Goal: Information Seeking & Learning: Check status

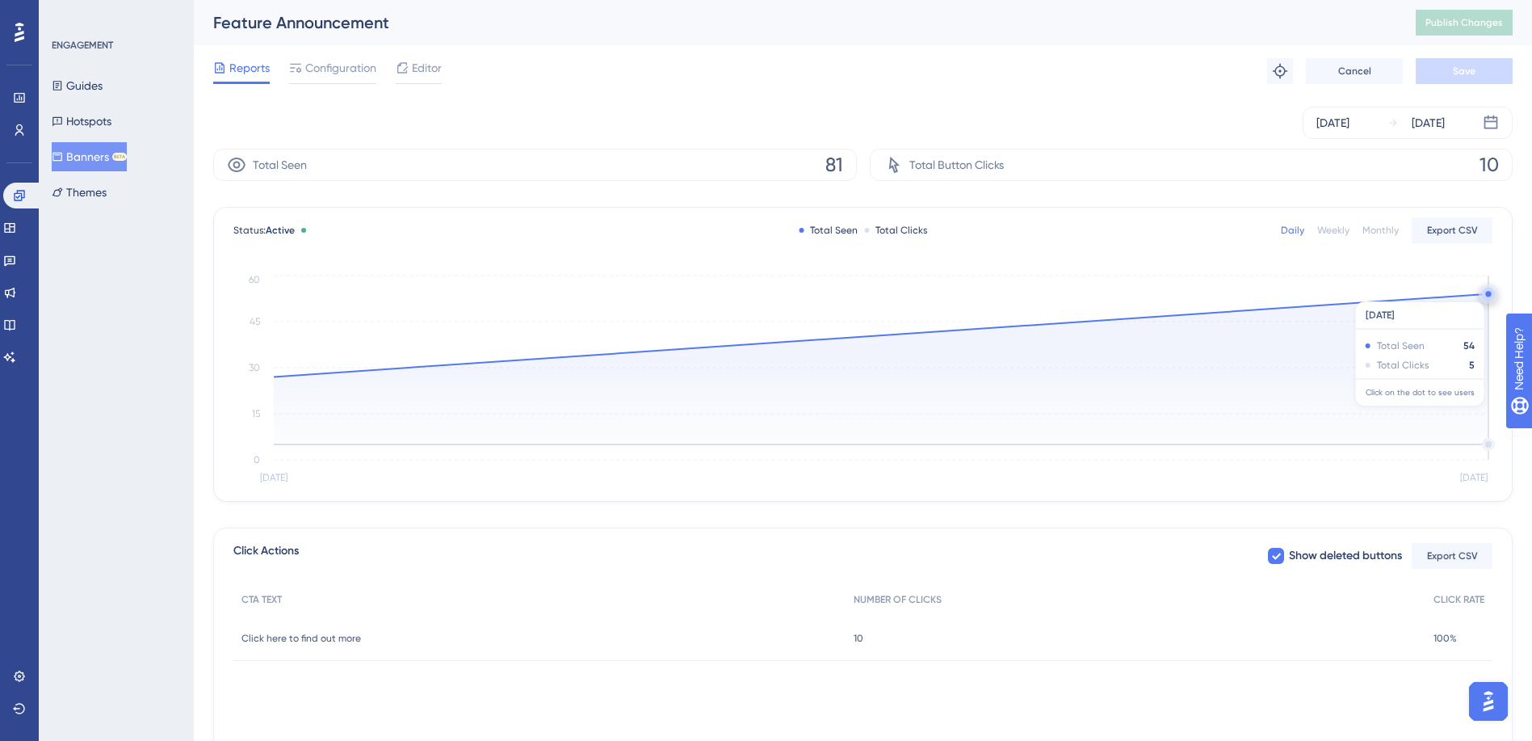
click at [1487, 293] on circle at bounding box center [1488, 294] width 6 height 6
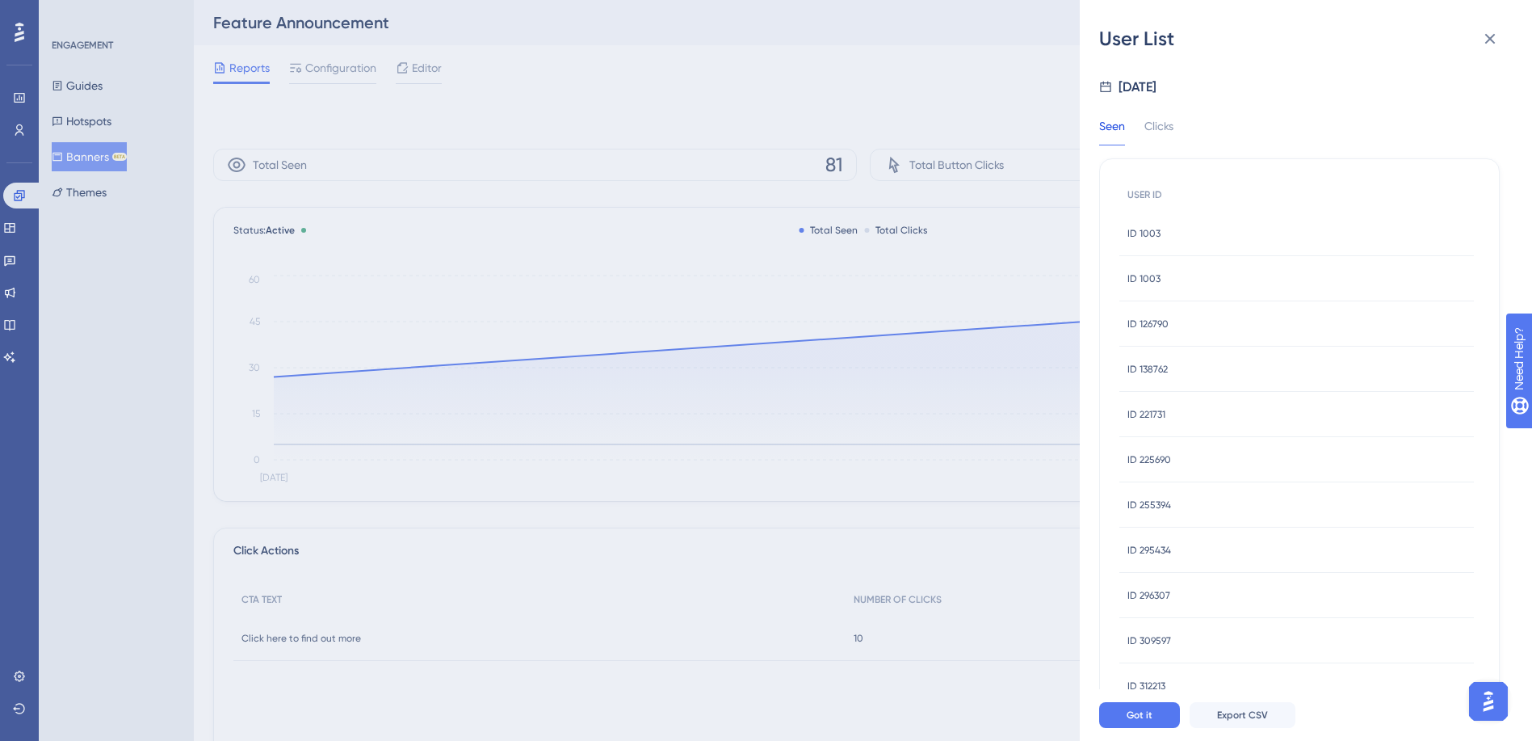
click at [1139, 233] on span "ID 1003" at bounding box center [1143, 233] width 33 height 13
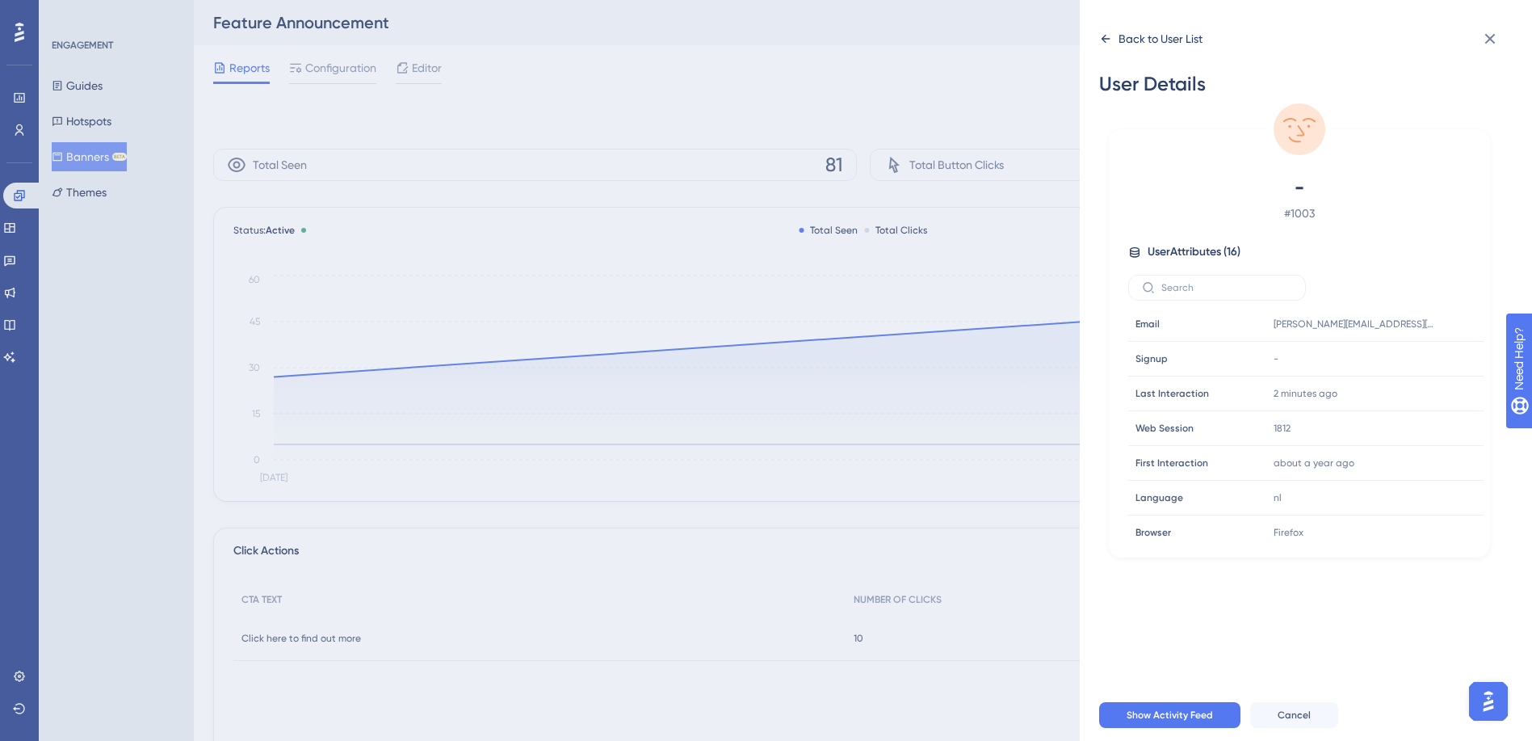
click at [1109, 38] on icon at bounding box center [1105, 38] width 13 height 13
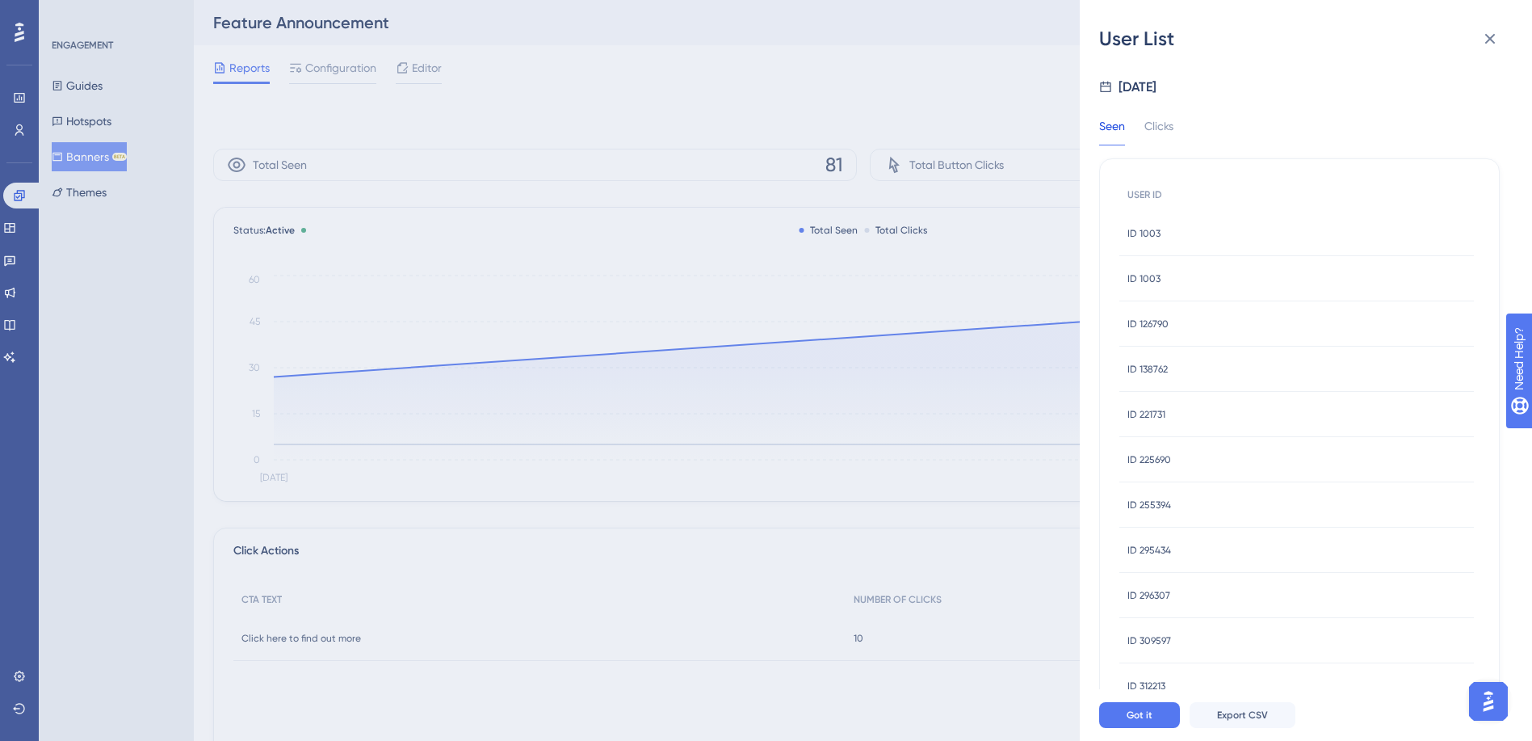
click at [1155, 278] on span "ID 1003" at bounding box center [1143, 278] width 33 height 13
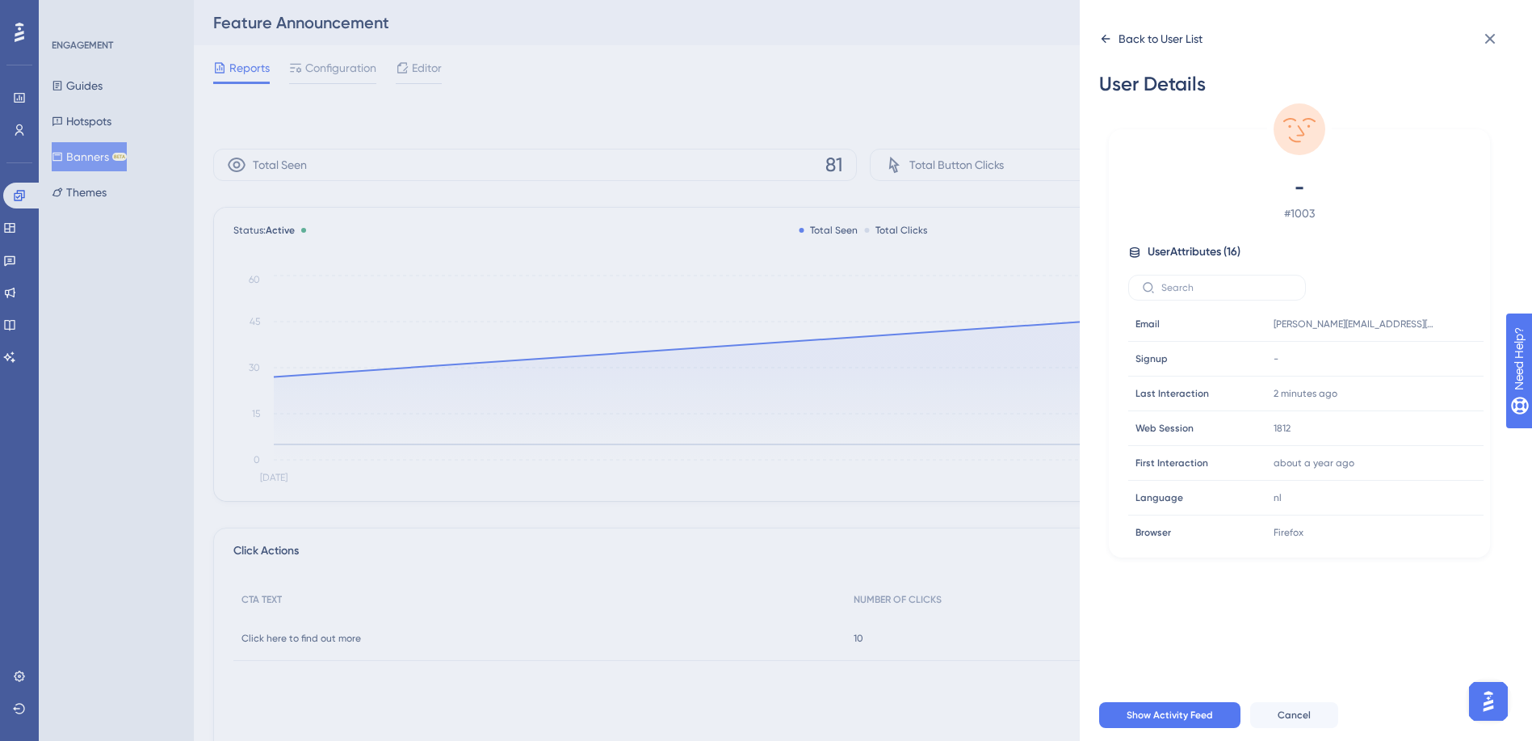
click at [1109, 38] on icon at bounding box center [1105, 38] width 13 height 13
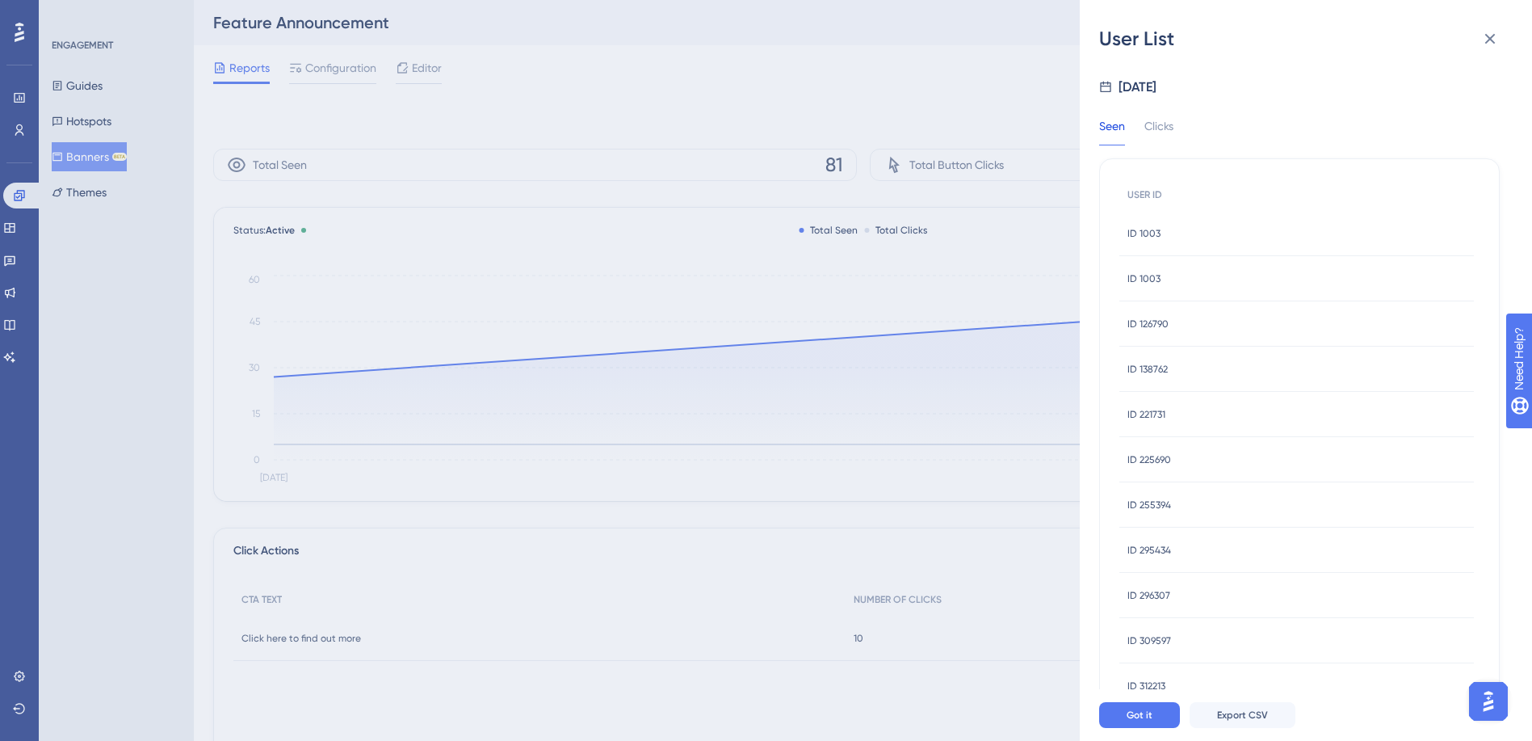
click at [1151, 324] on span "ID 126790" at bounding box center [1147, 323] width 41 height 13
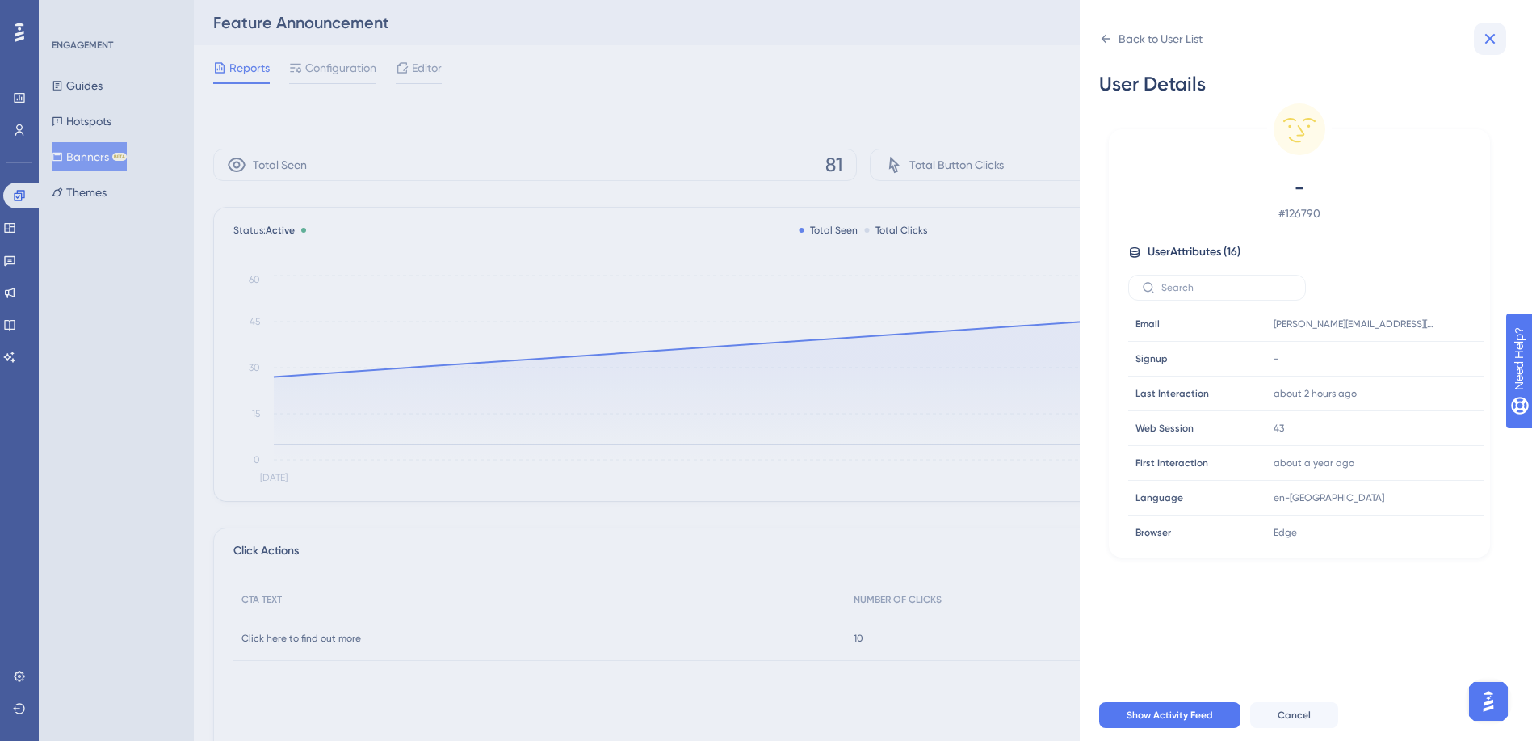
click at [1492, 40] on icon at bounding box center [1490, 39] width 10 height 10
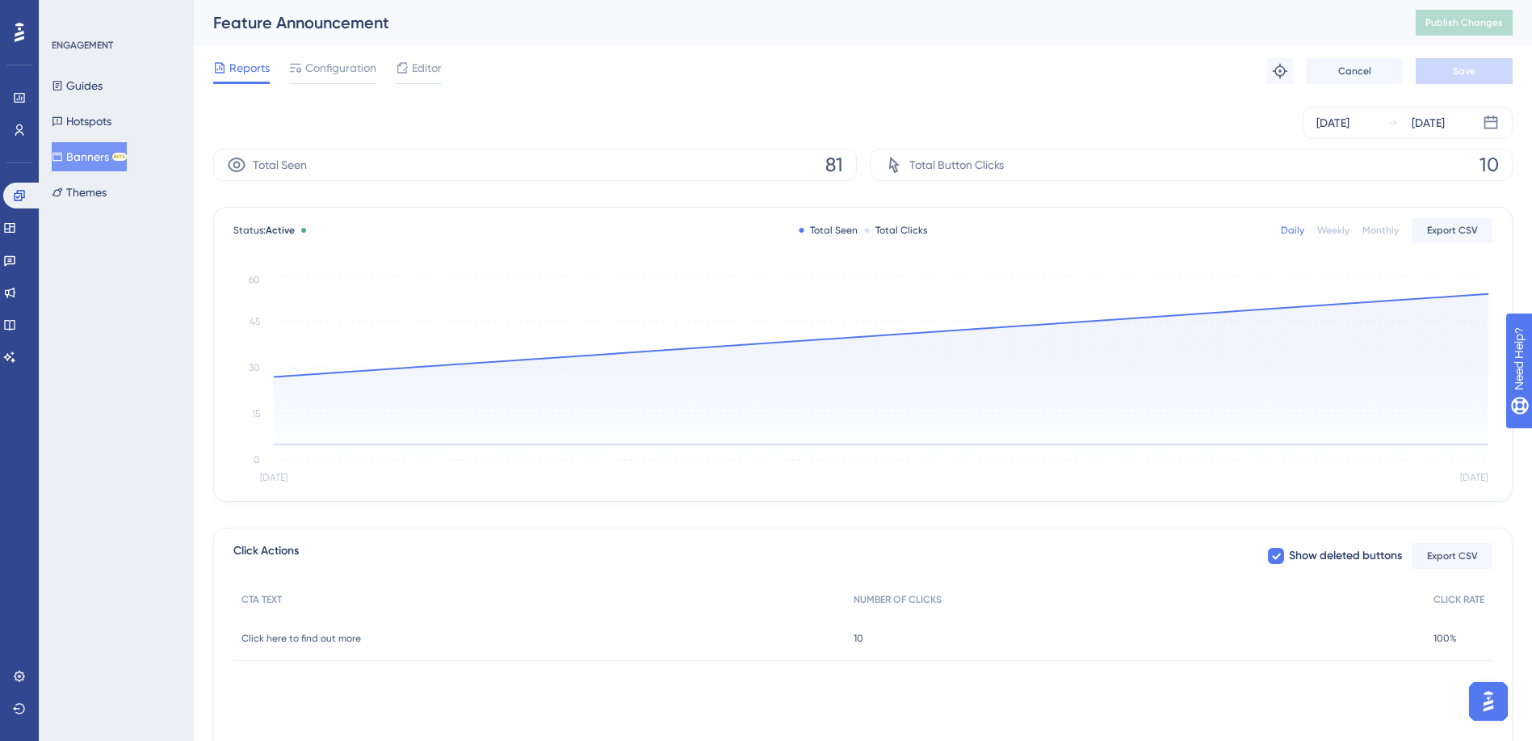
click at [892, 231] on div "Total Clicks" at bounding box center [895, 230] width 63 height 13
click at [867, 229] on div at bounding box center [866, 230] width 5 height 5
click at [1488, 283] on circle at bounding box center [1488, 287] width 13 height 13
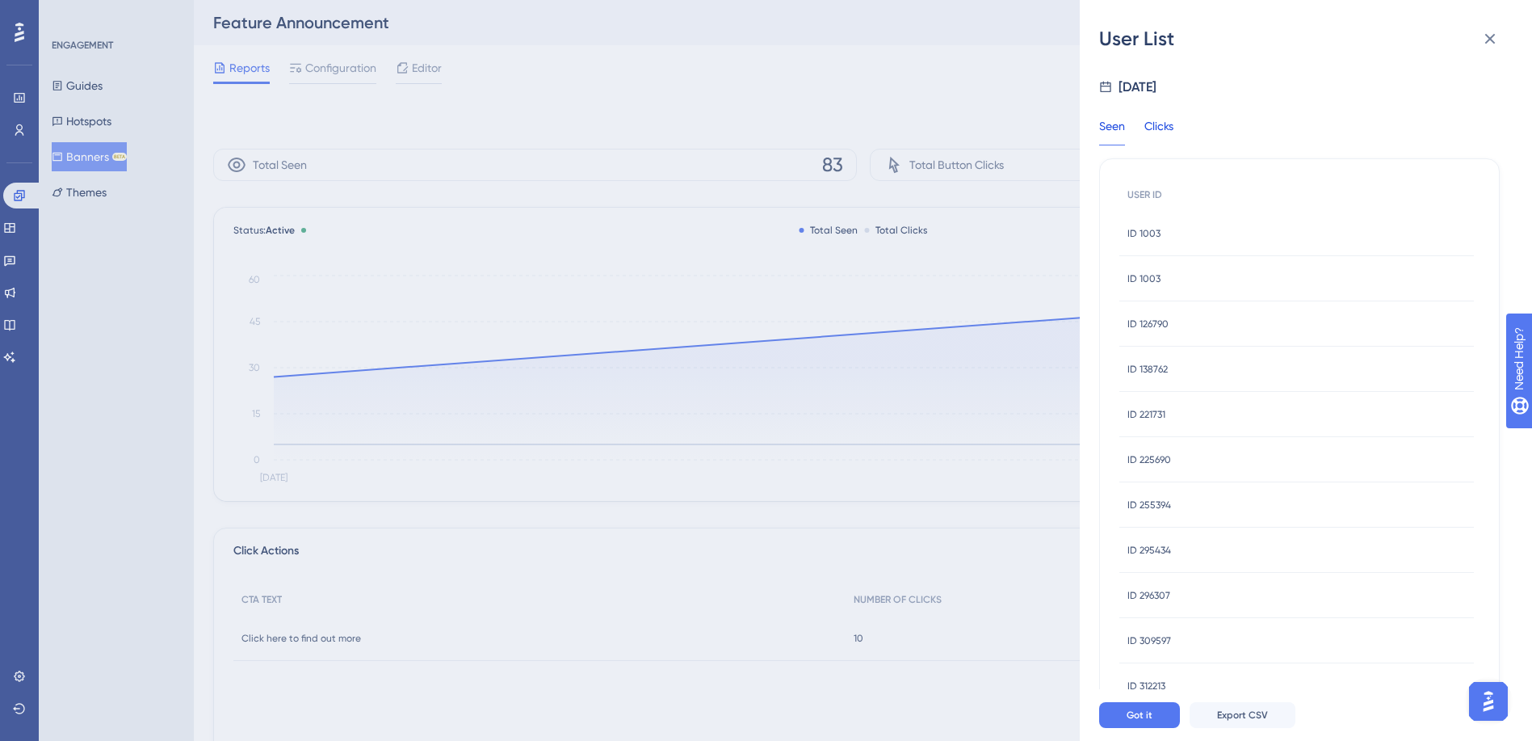
click at [1161, 129] on div "Clicks" at bounding box center [1158, 130] width 29 height 29
click at [1114, 124] on div "Seen" at bounding box center [1112, 130] width 26 height 29
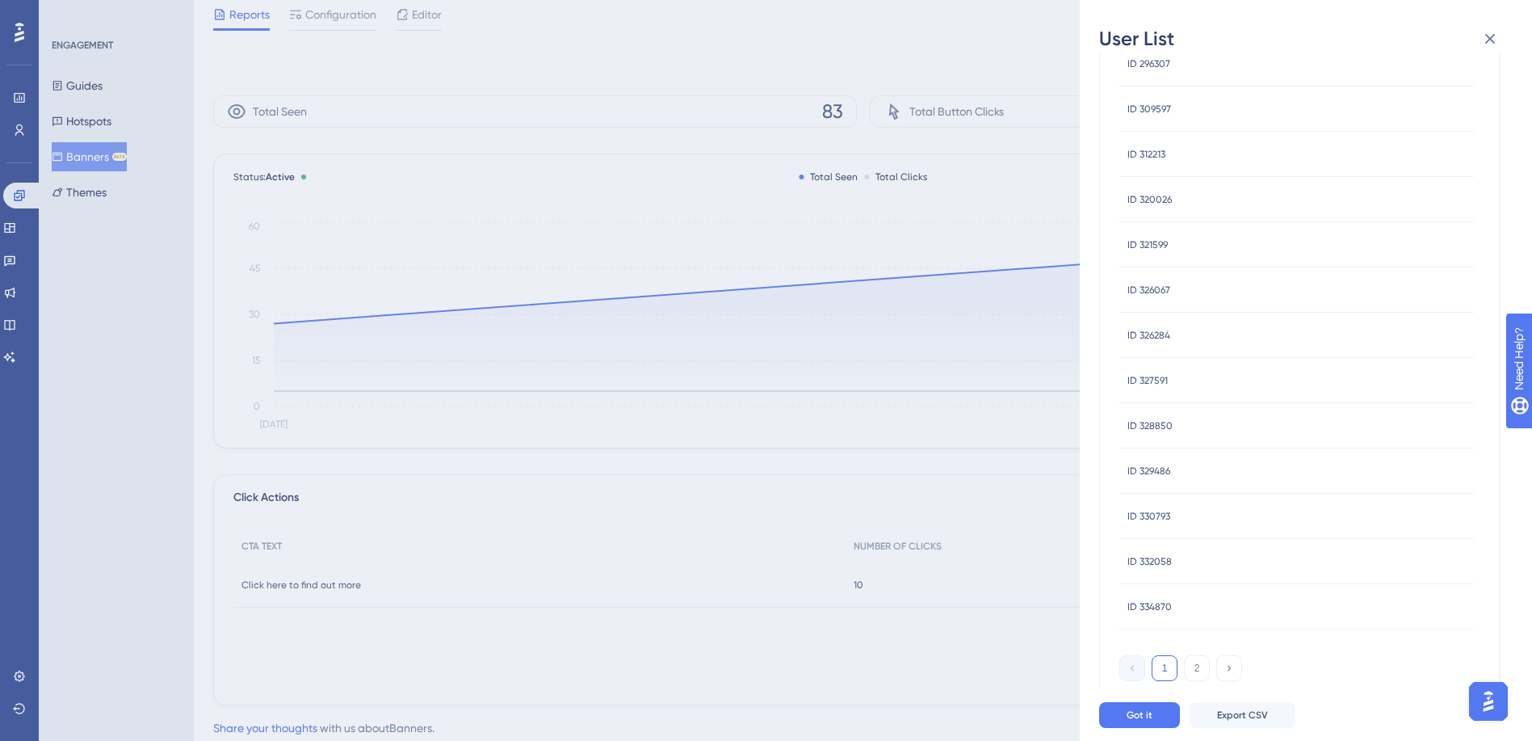
scroll to position [81, 0]
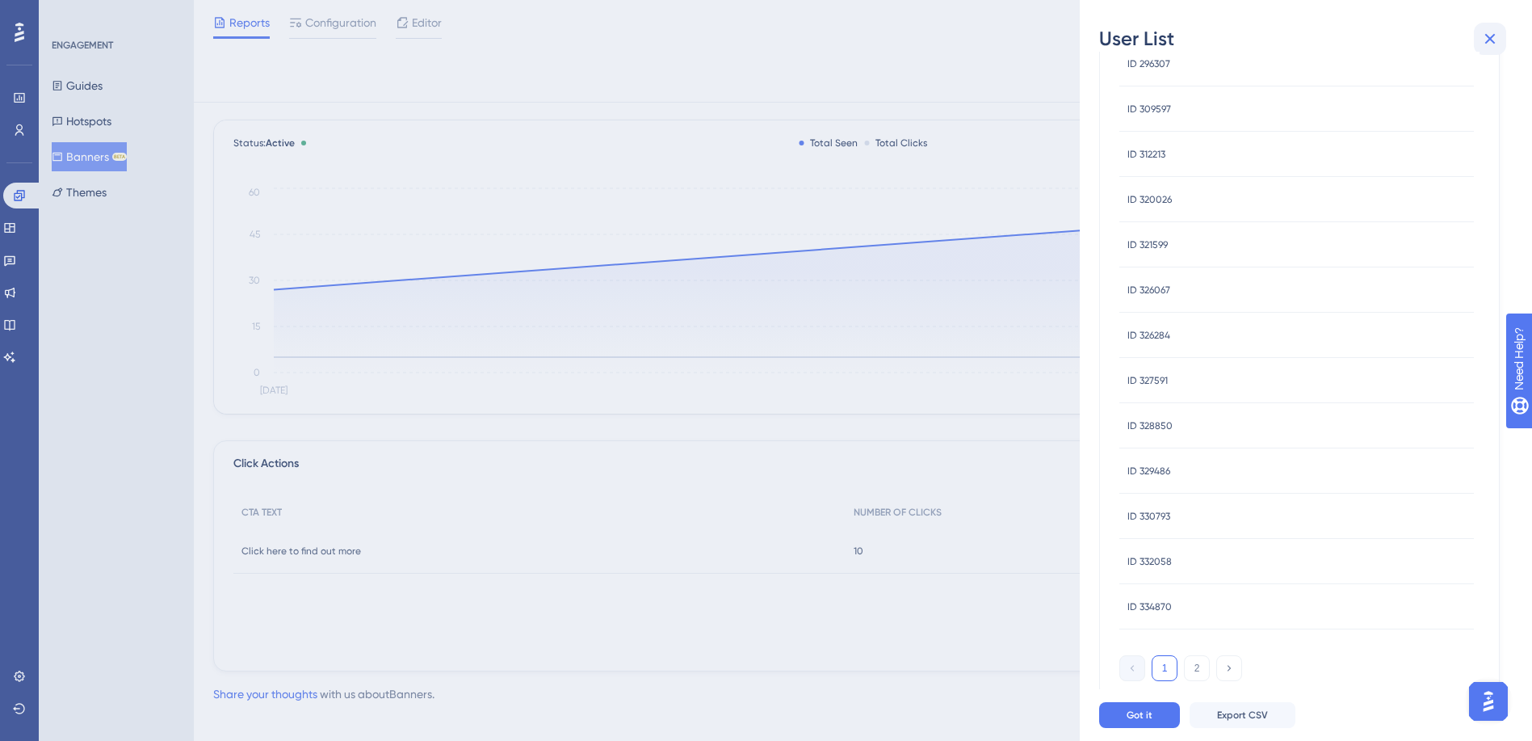
click at [1492, 43] on icon at bounding box center [1489, 38] width 19 height 19
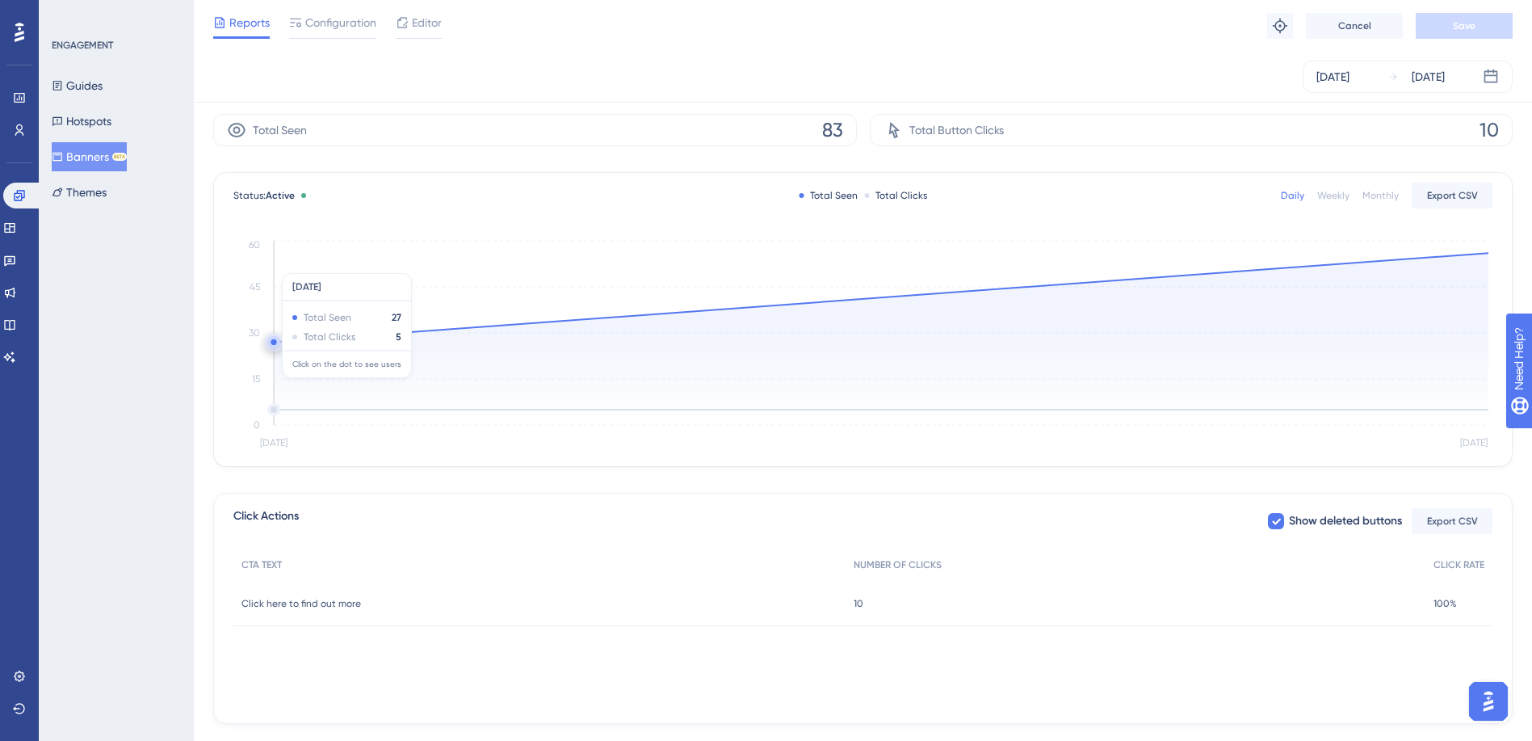
scroll to position [0, 0]
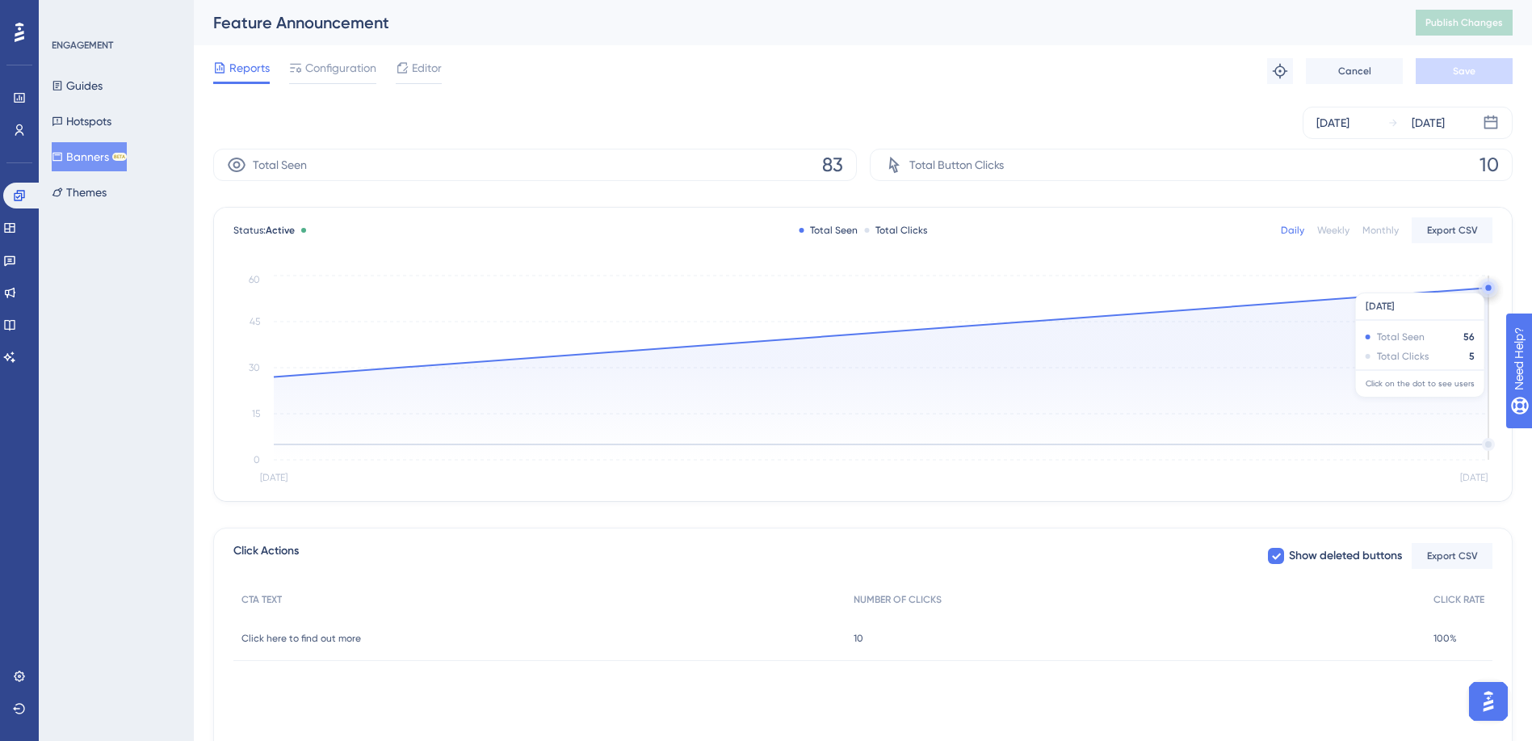
click at [1488, 284] on circle at bounding box center [1488, 287] width 13 height 13
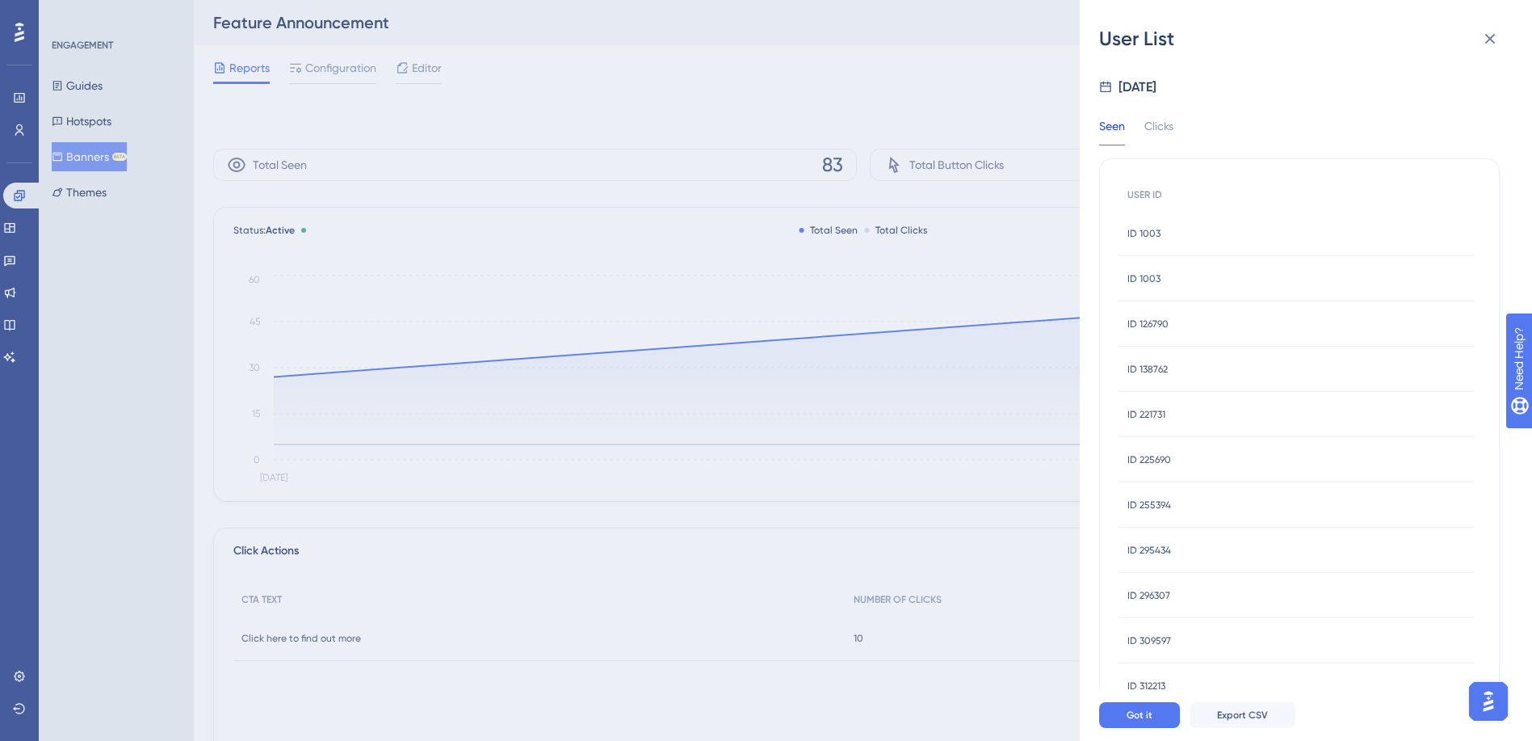
click at [1149, 325] on span "ID 126790" at bounding box center [1147, 323] width 41 height 13
